Goal: Task Accomplishment & Management: Use online tool/utility

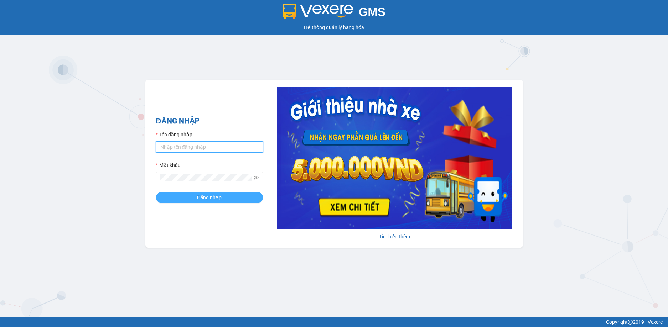
type input "pvhoang.xuantrang"
click at [208, 197] on span "Đăng nhập" at bounding box center [209, 198] width 25 height 8
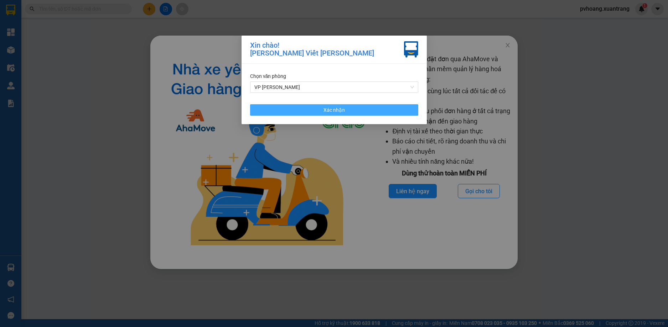
click at [306, 113] on button "Xác nhận" at bounding box center [334, 109] width 168 height 11
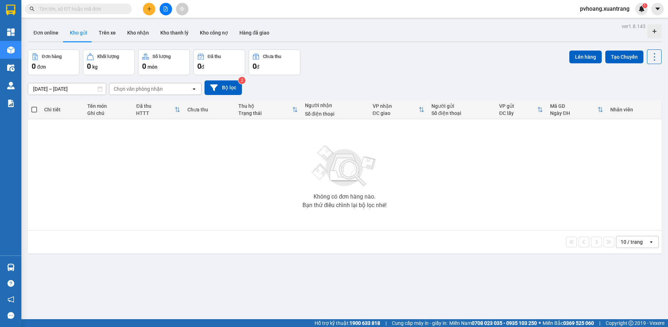
click at [167, 12] on button at bounding box center [166, 9] width 12 height 12
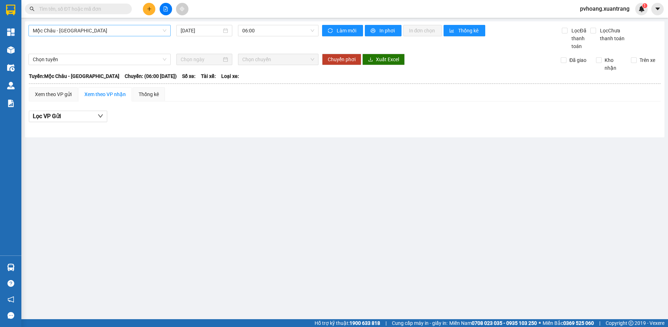
click at [136, 33] on span "Mộc Châu - [GEOGRAPHIC_DATA]" at bounding box center [100, 30] width 134 height 11
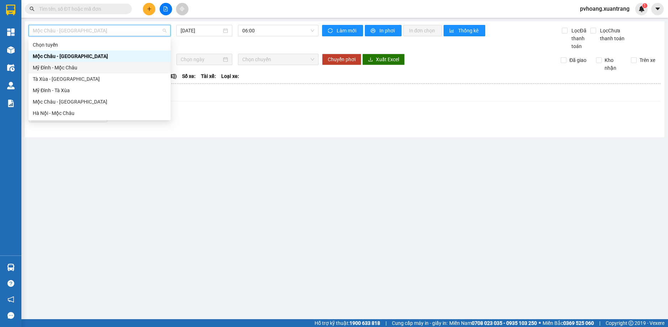
click at [133, 67] on div "Mỹ Đình - Mộc Châu" at bounding box center [100, 68] width 134 height 8
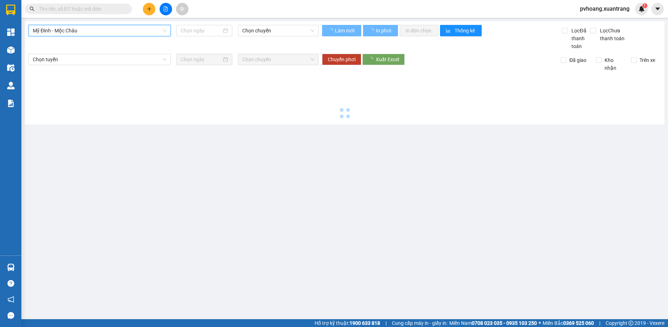
type input "[DATE]"
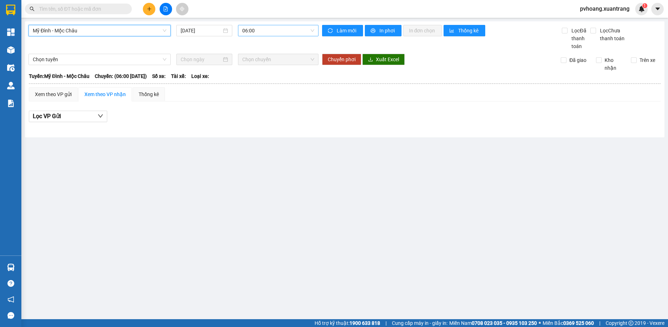
click at [264, 31] on span "06:00" at bounding box center [278, 30] width 72 height 11
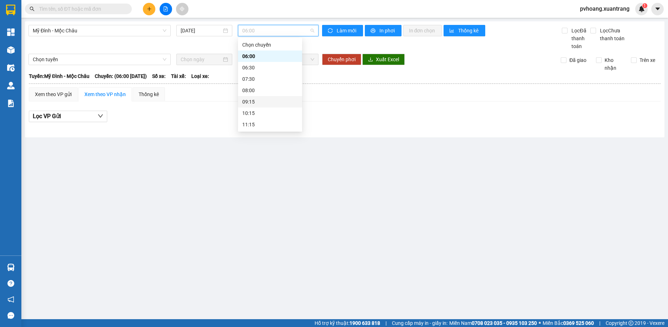
click at [270, 99] on div "09:15" at bounding box center [270, 102] width 56 height 8
click at [281, 31] on span "09:15" at bounding box center [278, 30] width 72 height 11
click at [276, 114] on div "10:15" at bounding box center [270, 113] width 56 height 8
click at [273, 33] on span "10:15" at bounding box center [278, 30] width 72 height 11
drag, startPoint x: 270, startPoint y: 126, endPoint x: 271, endPoint y: 122, distance: 4.3
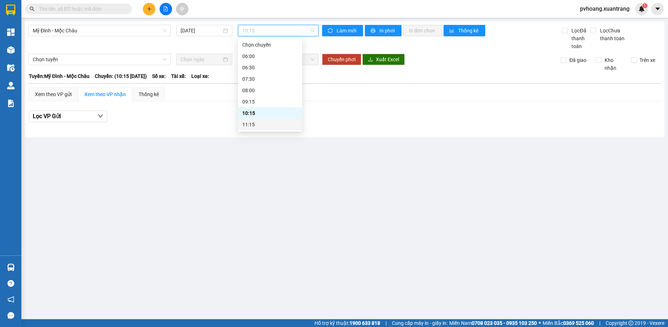
click at [270, 126] on div "11:15" at bounding box center [270, 125] width 56 height 8
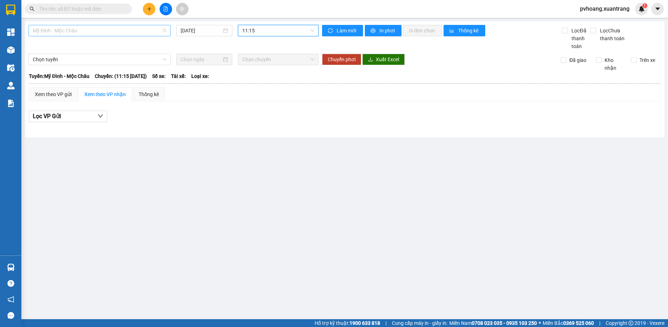
click at [165, 29] on span "Mỹ Đình - Mộc Châu" at bounding box center [100, 30] width 134 height 11
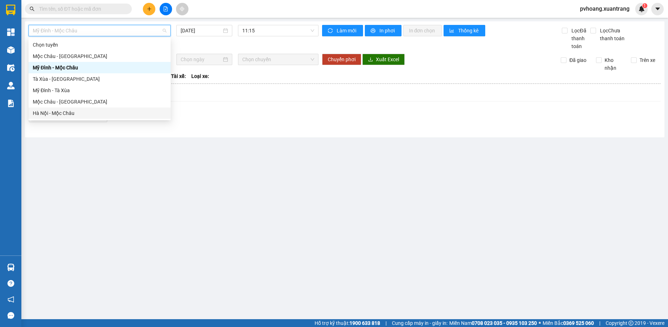
click at [126, 114] on div "Hà Nội - Mộc Châu" at bounding box center [100, 113] width 134 height 8
type input "[DATE]"
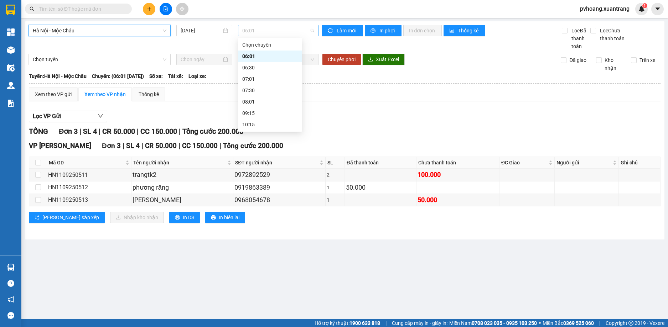
click at [269, 30] on span "06:01" at bounding box center [278, 30] width 72 height 11
click at [259, 122] on div "10:15" at bounding box center [270, 125] width 56 height 8
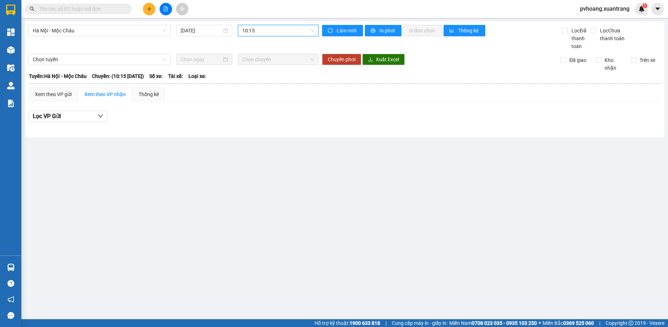
click at [271, 27] on span "10:15" at bounding box center [278, 30] width 72 height 11
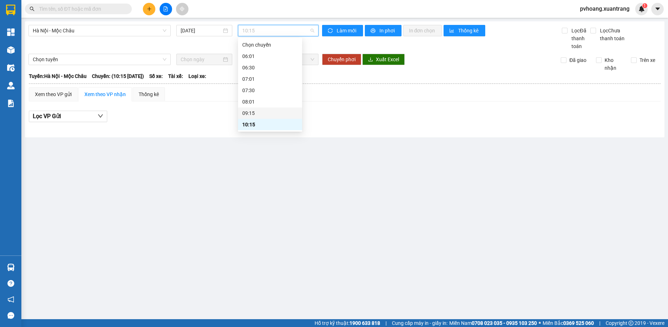
click at [265, 112] on div "09:15" at bounding box center [270, 113] width 56 height 8
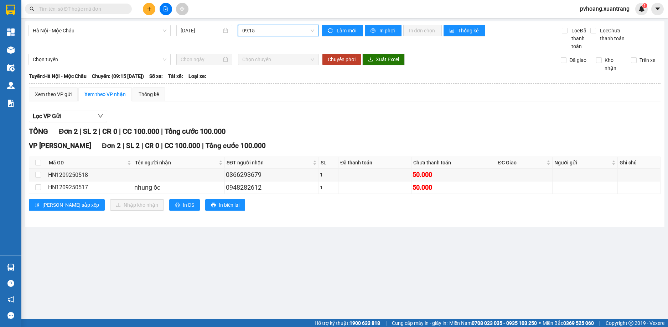
click at [290, 32] on span "09:15" at bounding box center [278, 30] width 72 height 11
click at [277, 98] on div "11:15" at bounding box center [270, 101] width 56 height 8
